Goal: Task Accomplishment & Management: Manage account settings

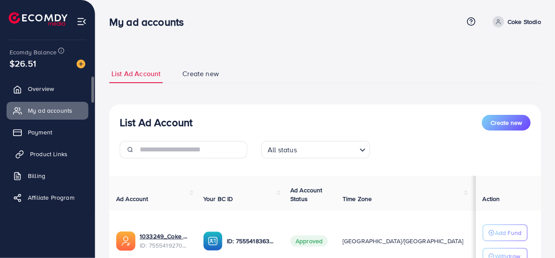
click at [49, 161] on link "Product Links" at bounding box center [48, 153] width 82 height 17
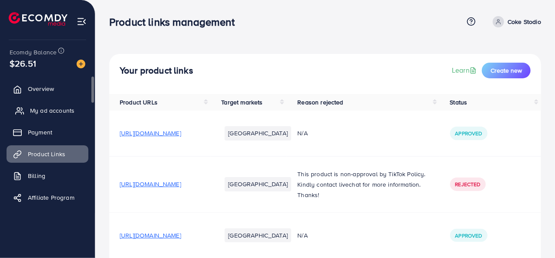
click at [47, 107] on span "My ad accounts" at bounding box center [52, 110] width 44 height 9
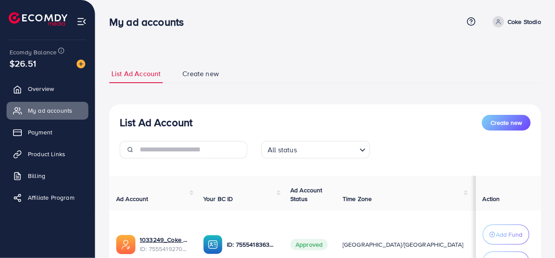
click at [304, 57] on div "List Ad Account Create new List Ad Account Create new All status Loading... Ad …" at bounding box center [325, 191] width 432 height 274
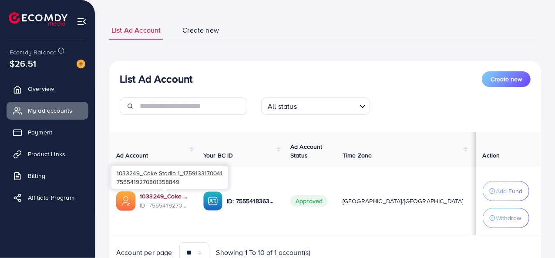
click at [160, 195] on link "1033249_Coke Stodio 1_1759133170041" at bounding box center [165, 196] width 50 height 9
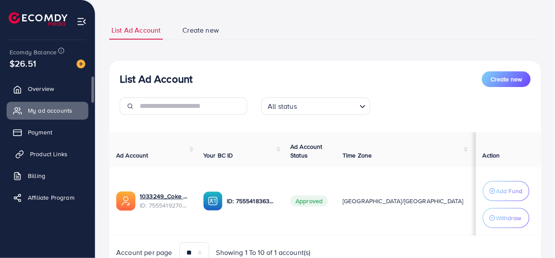
click at [64, 154] on span "Product Links" at bounding box center [48, 154] width 37 height 9
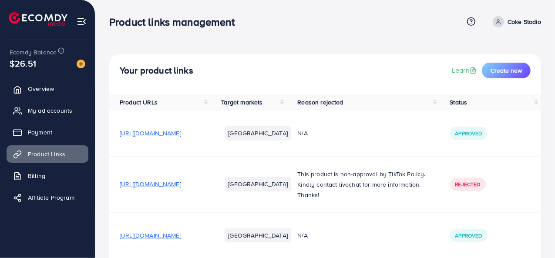
scroll to position [84, 0]
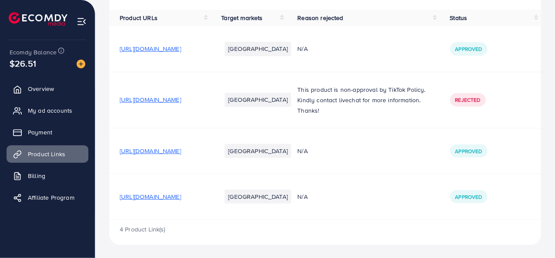
click at [181, 195] on span "[URL][DOMAIN_NAME]" at bounding box center [150, 196] width 61 height 9
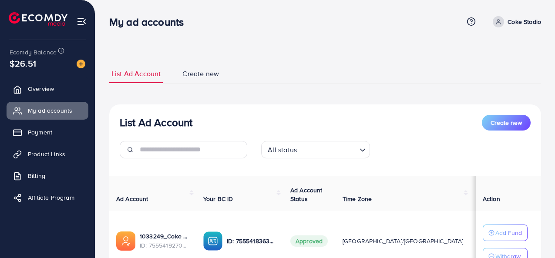
scroll to position [77, 0]
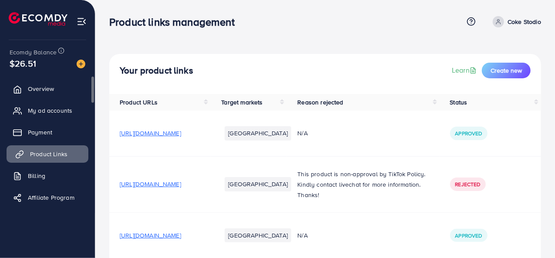
scroll to position [84, 0]
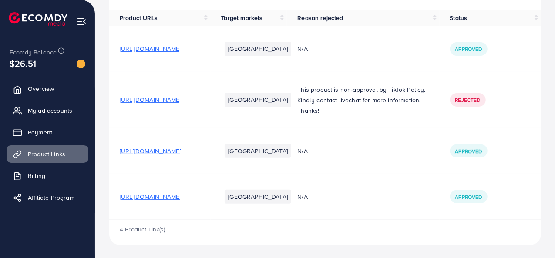
click at [146, 194] on span "[URL][DOMAIN_NAME]" at bounding box center [150, 196] width 61 height 9
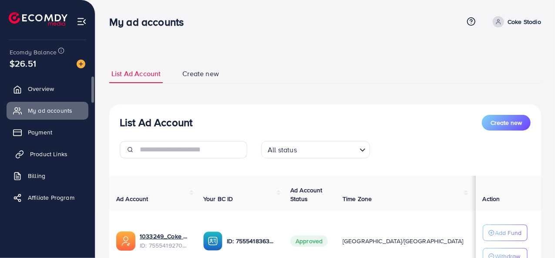
click at [57, 156] on span "Product Links" at bounding box center [48, 154] width 37 height 9
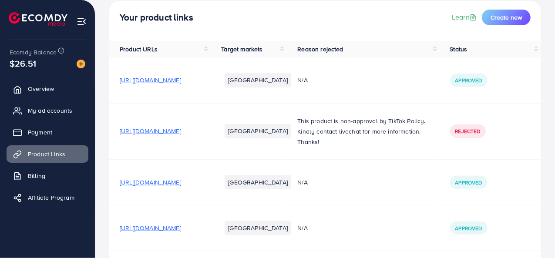
scroll to position [84, 0]
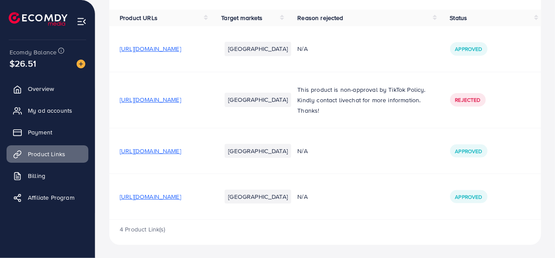
click at [181, 197] on span "[URL][DOMAIN_NAME]" at bounding box center [150, 196] width 61 height 9
click at [43, 119] on link "My ad accounts" at bounding box center [48, 110] width 82 height 17
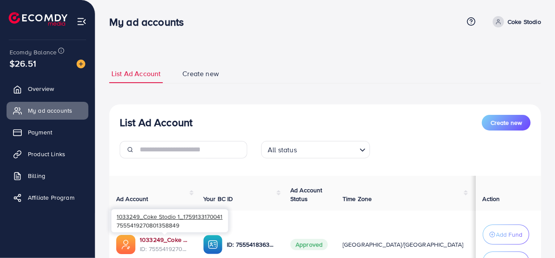
click at [164, 238] on link "1033249_Coke Stodio 1_1759133170041" at bounding box center [165, 239] width 50 height 9
